Goal: Navigation & Orientation: Find specific page/section

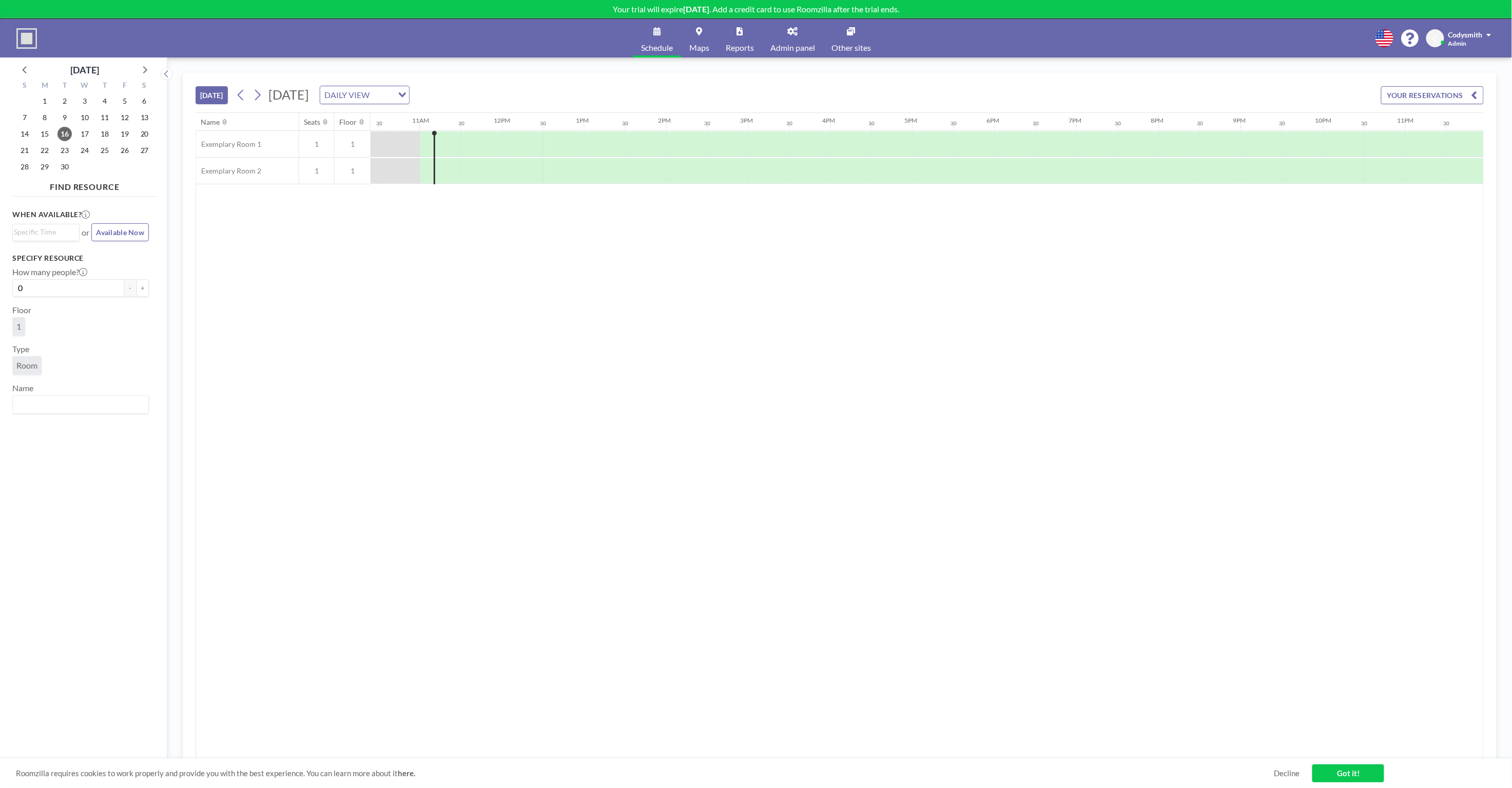
scroll to position [0, 858]
click at [1021, 68] on div "TODAY Tuesday, September 16, 2025 DAILY VIEW Loading... YOUR RESERVATIONS Name …" at bounding box center [839, 422] width 1344 height 730
click at [803, 44] on span "Admin panel" at bounding box center [792, 48] width 45 height 8
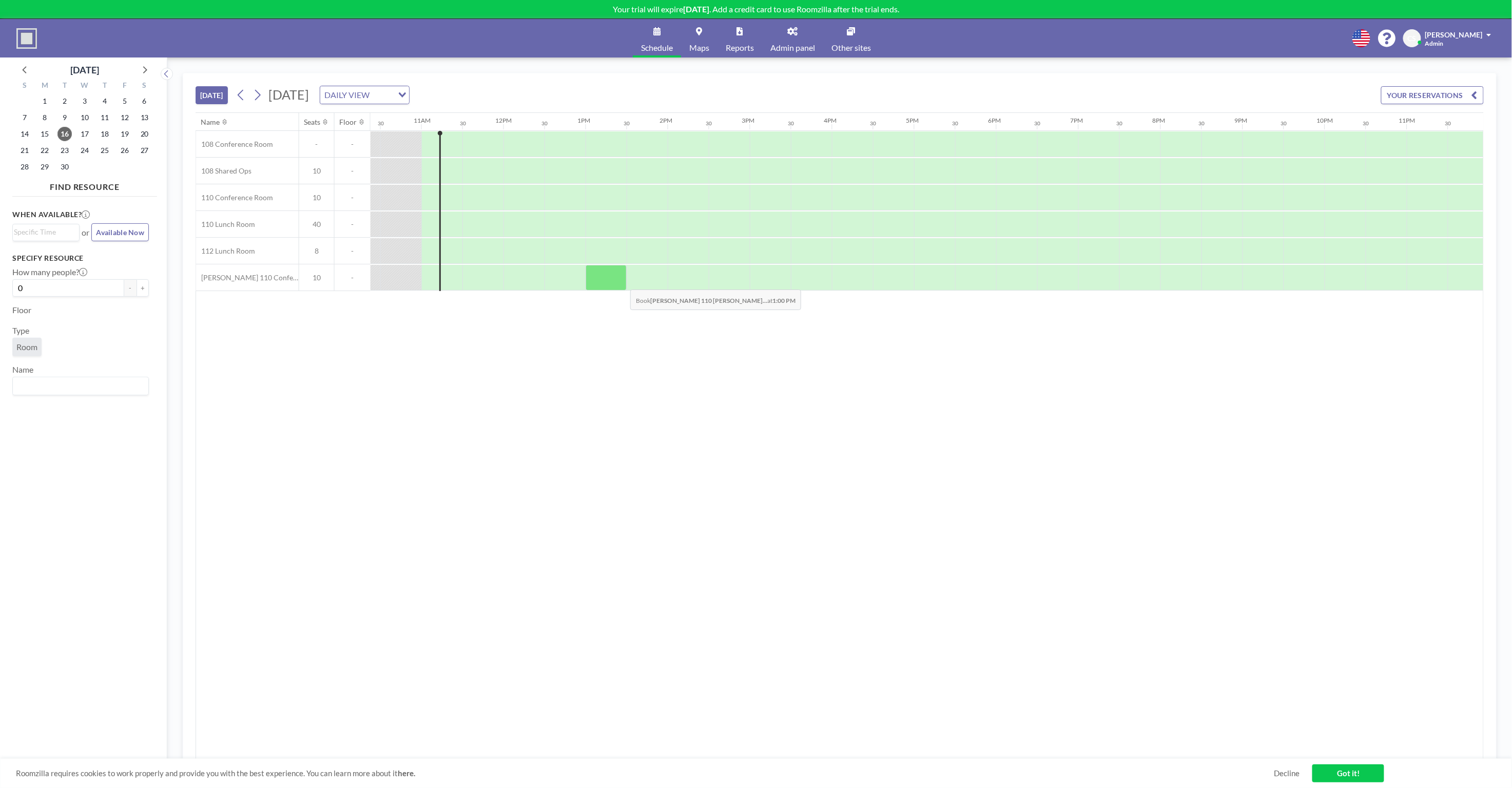
scroll to position [0, 858]
click at [538, 423] on div "Name Seats Floor 12AM 30 1AM 30 2AM 30 3AM 30 4AM 30 5AM 30 6AM 30 7AM 30 8AM 3…" at bounding box center [839, 436] width 1287 height 647
click at [258, 337] on div "Name Seats Floor 12AM 30 1AM 30 2AM 30 3AM 30 4AM 30 5AM 30 6AM 30 7AM 30 8AM 3…" at bounding box center [839, 436] width 1287 height 647
click at [257, 339] on div "Name Seats Floor 12AM 30 1AM 30 2AM 30 3AM 30 4AM 30 5AM 30 6AM 30 7AM 30 8AM 3…" at bounding box center [839, 436] width 1287 height 647
click at [311, 344] on div "Name Seats Floor 12AM 30 1AM 30 2AM 30 3AM 30 4AM 30 5AM 30 6AM 30 7AM 30 8AM 3…" at bounding box center [839, 436] width 1287 height 647
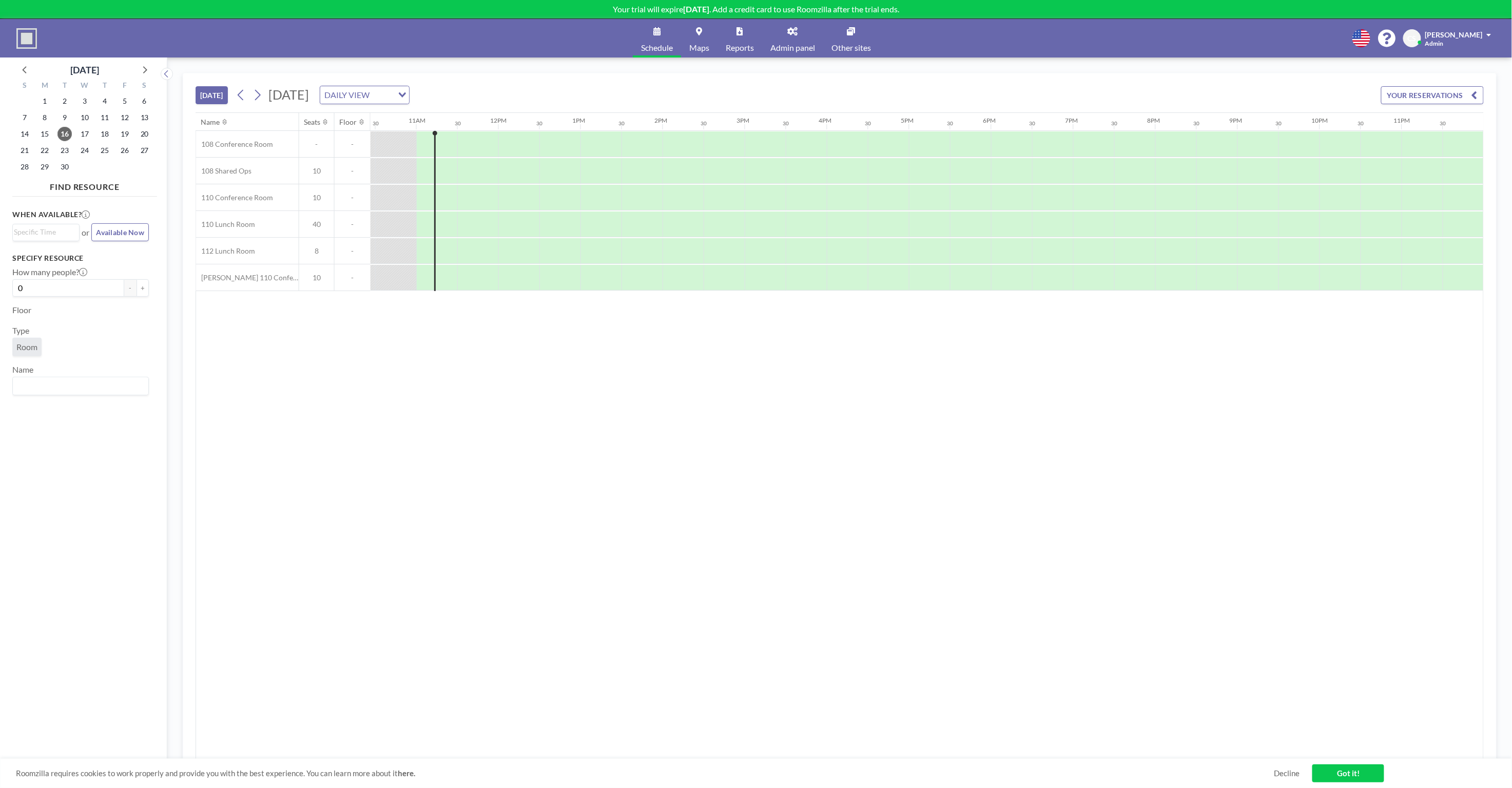
click at [311, 345] on div "Name Seats Floor 12AM 30 1AM 30 2AM 30 3AM 30 4AM 30 5AM 30 6AM 30 7AM 30 8AM 3…" at bounding box center [839, 436] width 1287 height 647
click at [308, 345] on div "Name Seats Floor 12AM 30 1AM 30 2AM 30 3AM 30 4AM 30 5AM 30 6AM 30 7AM 30 8AM 3…" at bounding box center [839, 436] width 1287 height 647
click at [316, 193] on span "10" at bounding box center [316, 197] width 35 height 9
click at [1474, 95] on icon "button" at bounding box center [1474, 95] width 6 height 13
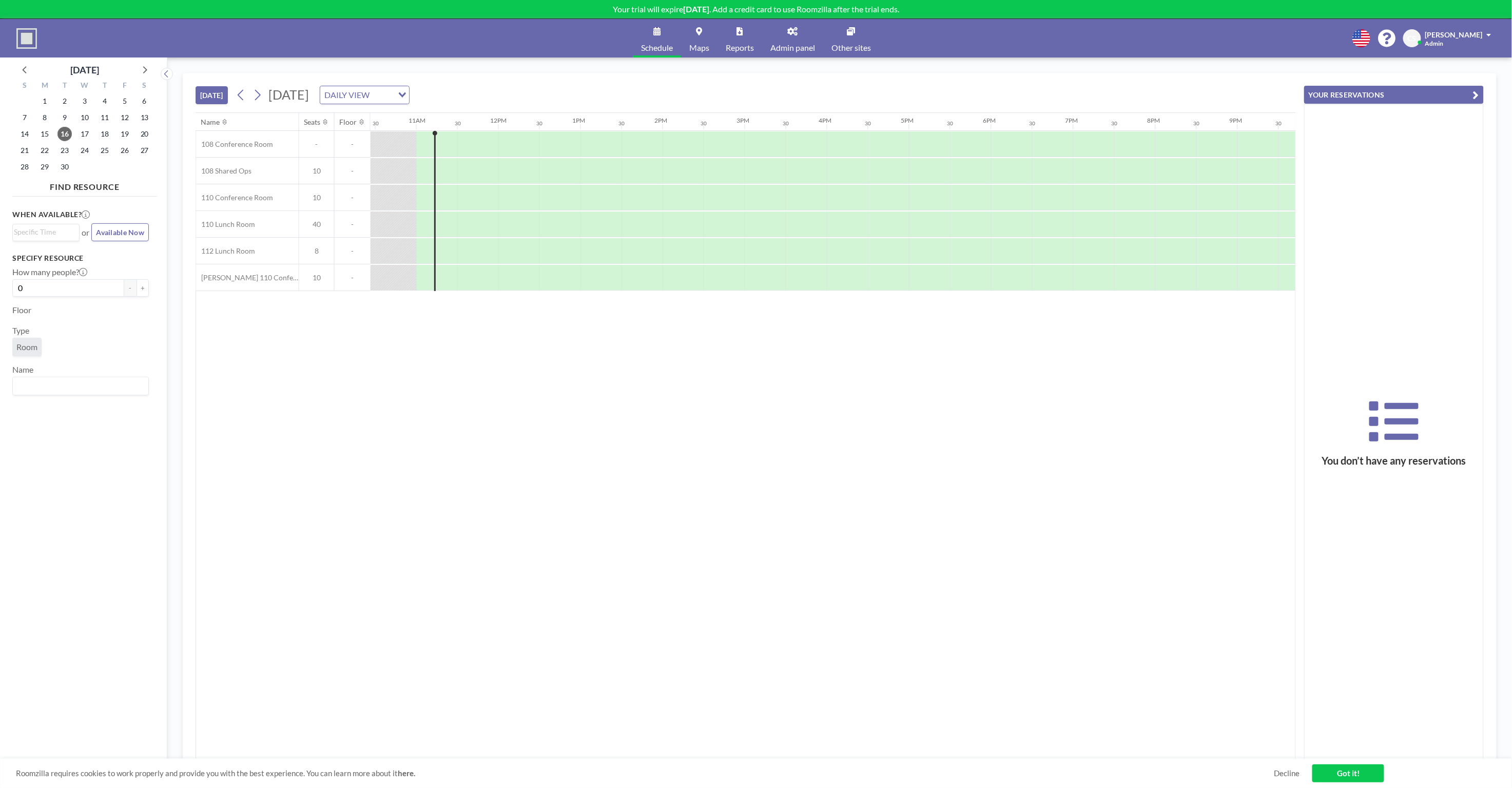
click at [1476, 94] on icon "button" at bounding box center [1476, 95] width 6 height 13
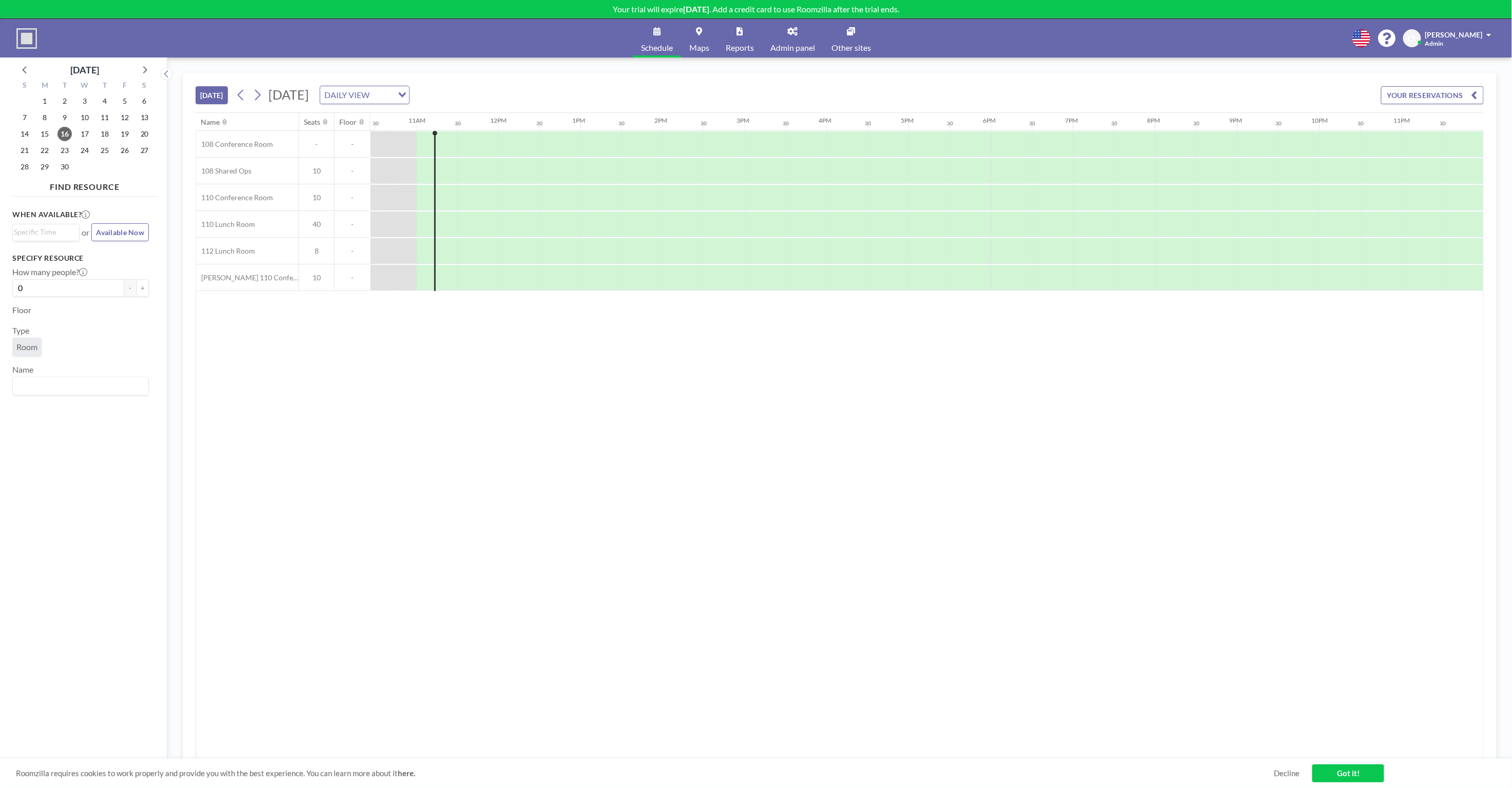
click at [981, 76] on div "[DATE] [DATE] DAILY VIEW Loading... YOUR RESERVATIONS" at bounding box center [839, 93] width 1288 height 39
click at [943, 77] on div "[DATE] [DATE] DAILY VIEW Loading... YOUR RESERVATIONS" at bounding box center [839, 93] width 1288 height 39
click at [782, 71] on div "[DATE] [DATE] DAILY VIEW Loading... YOUR RESERVATIONS Name Seats Floor 12AM 30 …" at bounding box center [839, 422] width 1344 height 730
click at [798, 44] on span "Admin panel" at bounding box center [792, 48] width 45 height 8
